Goal: Communication & Community: Connect with others

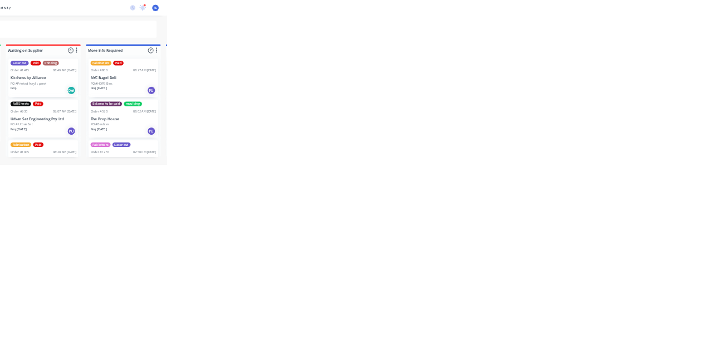
scroll to position [99, 0]
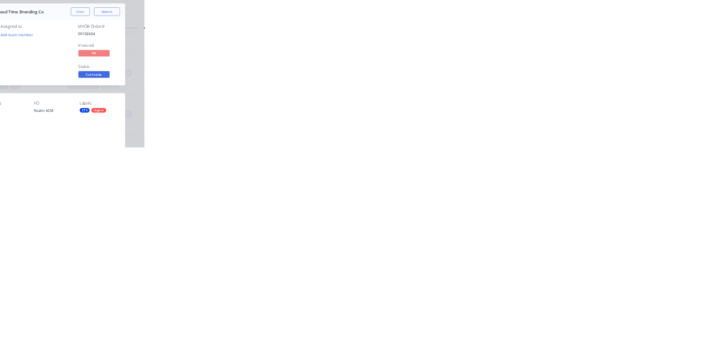
click at [116, 97] on div "Collaborate" at bounding box center [94, 97] width 44 height 10
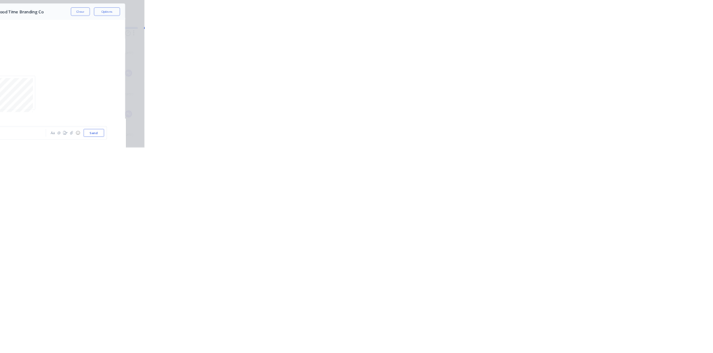
click at [596, 62] on button "Close" at bounding box center [575, 62] width 41 height 18
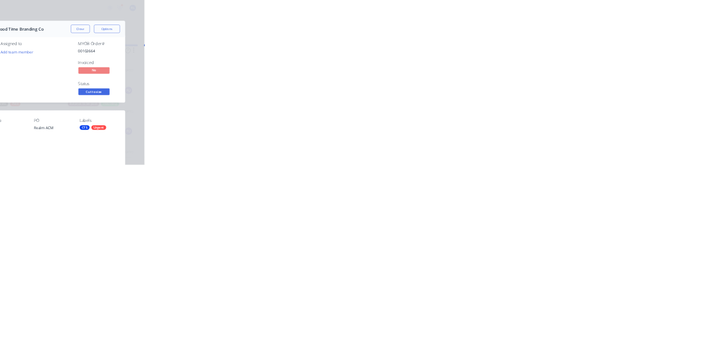
click at [116, 95] on div "Collaborate" at bounding box center [94, 97] width 44 height 10
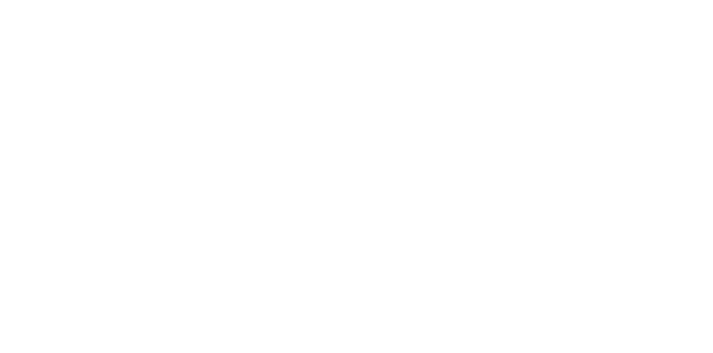
click at [501, 328] on div at bounding box center [359, 322] width 286 height 12
click at [627, 330] on button "Send" at bounding box center [605, 322] width 44 height 17
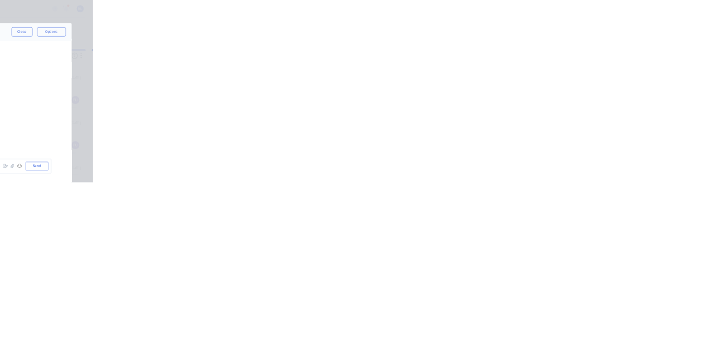
click at [596, 65] on button "Close" at bounding box center [575, 62] width 41 height 18
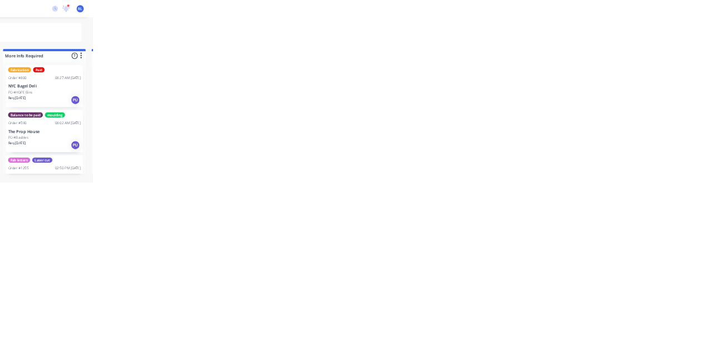
scroll to position [12, 0]
